Goal: Task Accomplishment & Management: Use online tool/utility

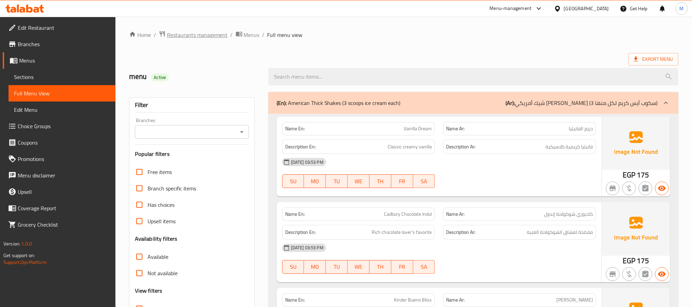
click at [208, 37] on span "Restaurants management" at bounding box center [197, 35] width 61 height 8
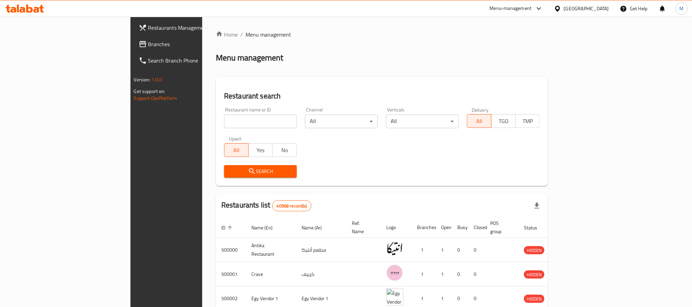
click at [133, 50] on link "Branches" at bounding box center [189, 44] width 113 height 16
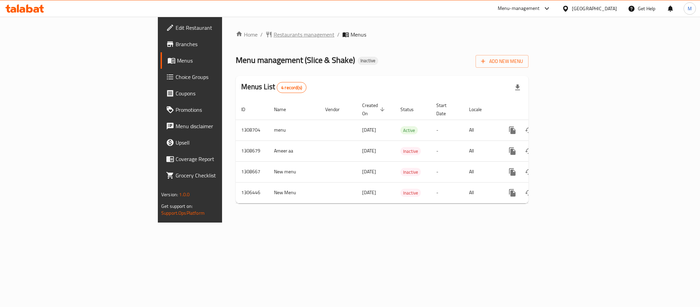
click at [274, 36] on span "Restaurants management" at bounding box center [304, 34] width 61 height 8
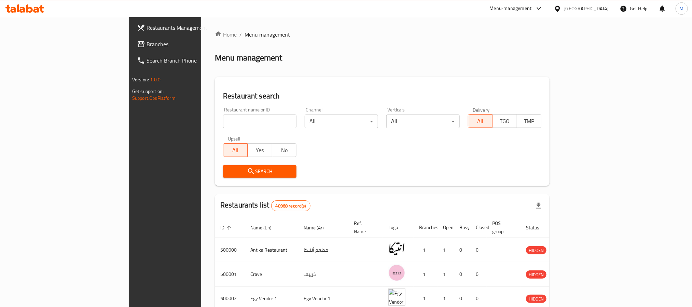
click at [147, 40] on span "Branches" at bounding box center [193, 44] width 92 height 8
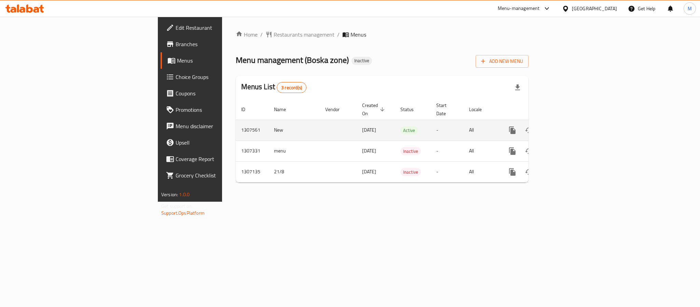
click at [566, 126] on icon "enhanced table" at bounding box center [562, 130] width 8 height 8
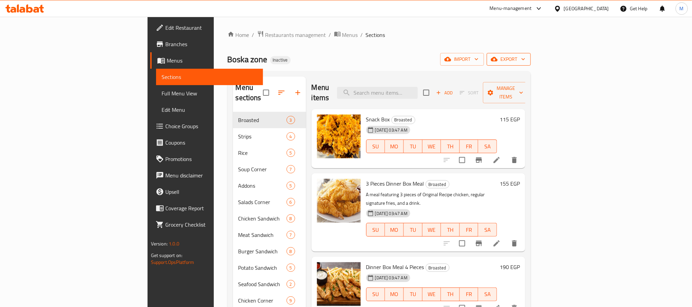
click at [526, 58] on span "export" at bounding box center [508, 59] width 33 height 9
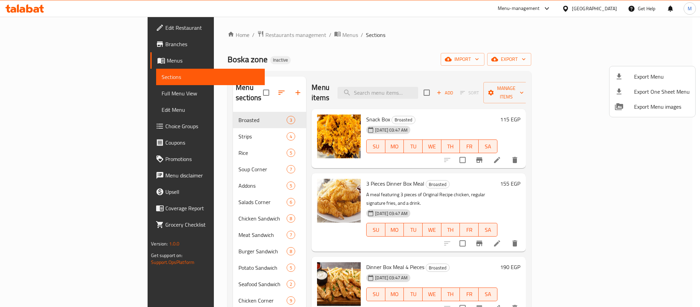
click at [650, 69] on li "Export Menu" at bounding box center [653, 76] width 86 height 15
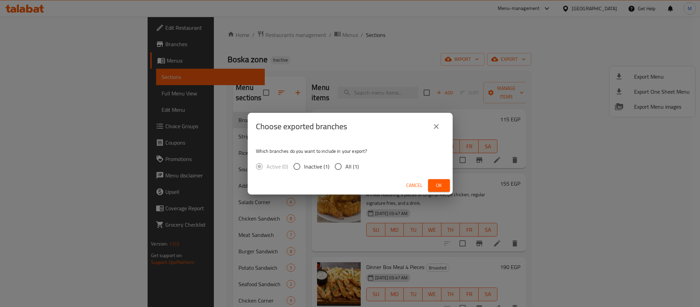
click at [336, 166] on input "All (1)" at bounding box center [338, 166] width 14 height 14
radio input "true"
click at [432, 181] on button "Ok" at bounding box center [439, 185] width 22 height 13
